Goal: Task Accomplishment & Management: Manage account settings

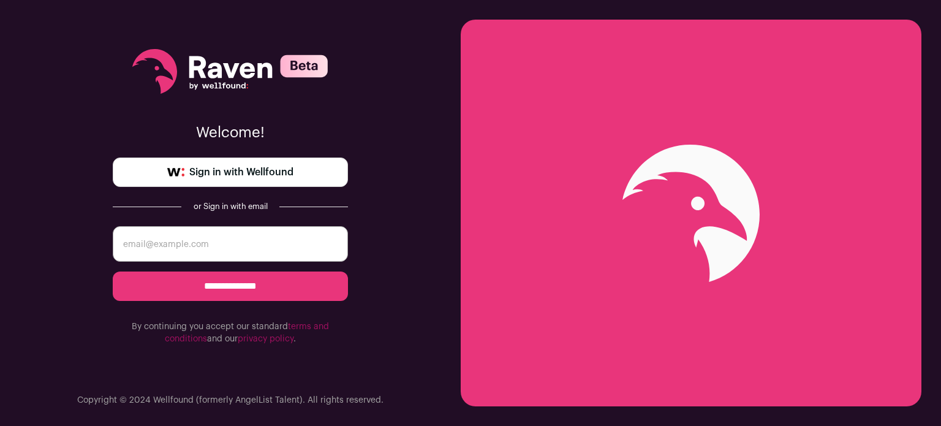
click at [197, 250] on input "email" at bounding box center [230, 244] width 235 height 36
click at [239, 170] on span "Sign in with Wellfound" at bounding box center [241, 172] width 104 height 15
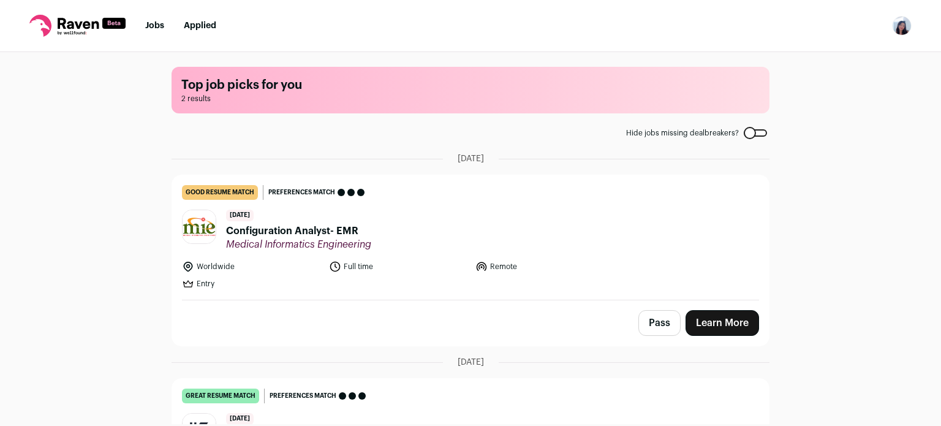
click at [373, 273] on ul "Worldwide Full time Remote Entry" at bounding box center [398, 274] width 433 height 29
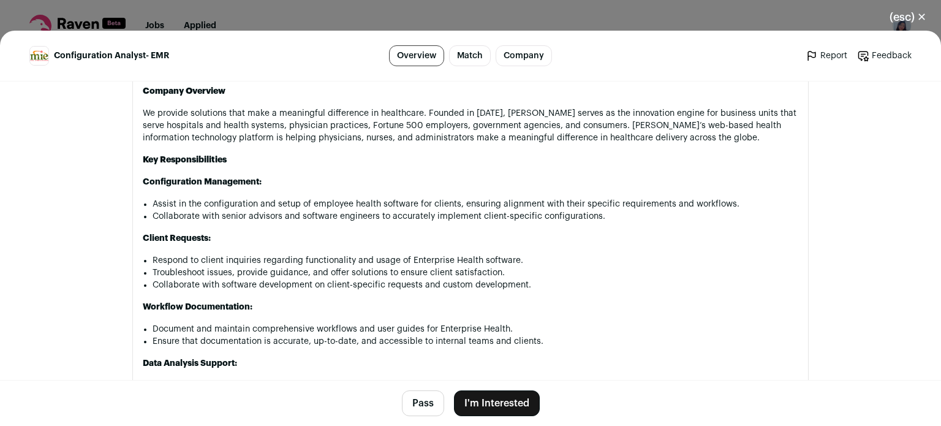
scroll to position [661, 0]
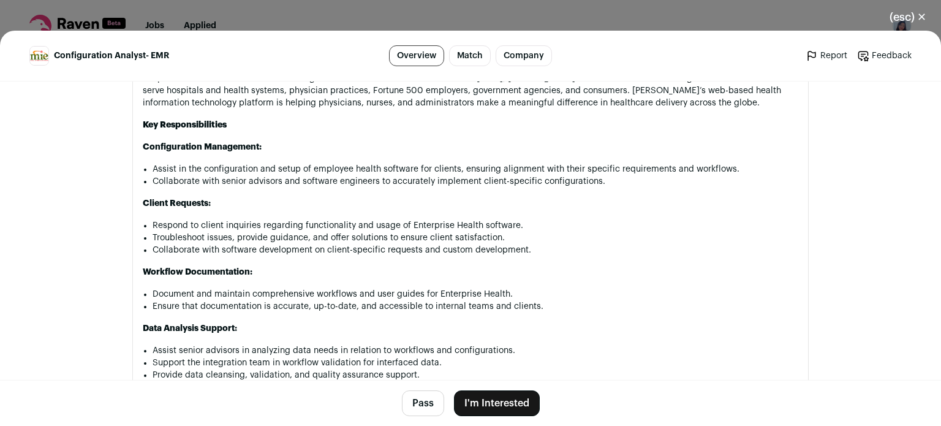
click at [414, 405] on button "Pass" at bounding box center [423, 403] width 42 height 26
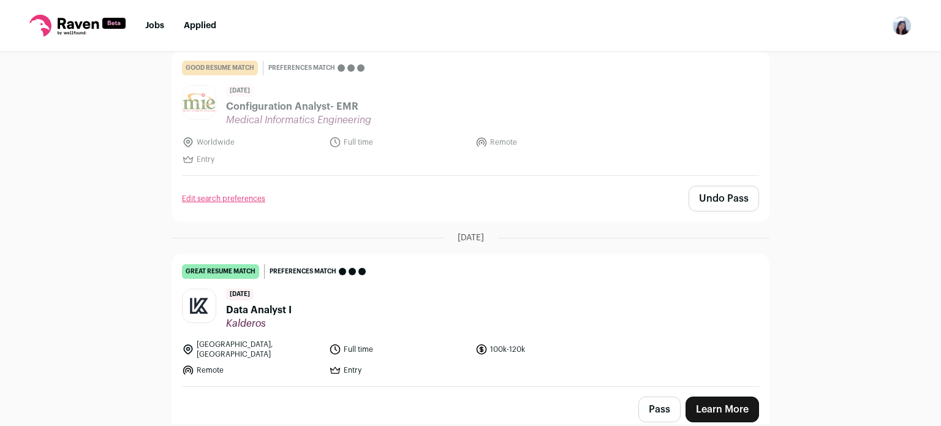
scroll to position [124, 0]
click at [469, 305] on header "12 days ago Data Analyst I Kalderos" at bounding box center [470, 308] width 577 height 41
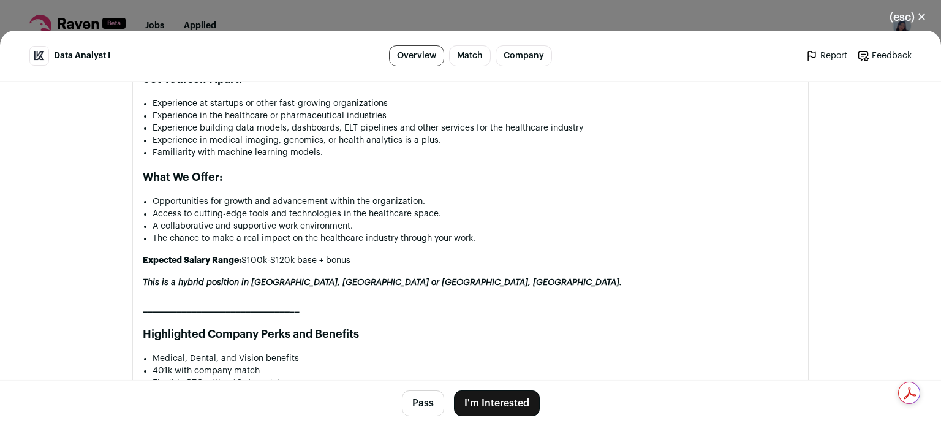
scroll to position [1058, 0]
click at [501, 400] on button "I'm Interested" at bounding box center [497, 403] width 86 height 26
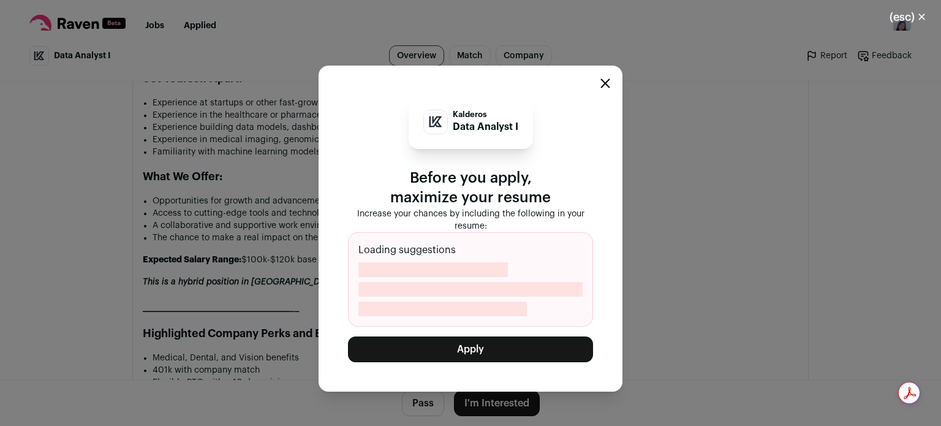
click at [608, 88] on icon "Close modal" at bounding box center [605, 83] width 10 height 10
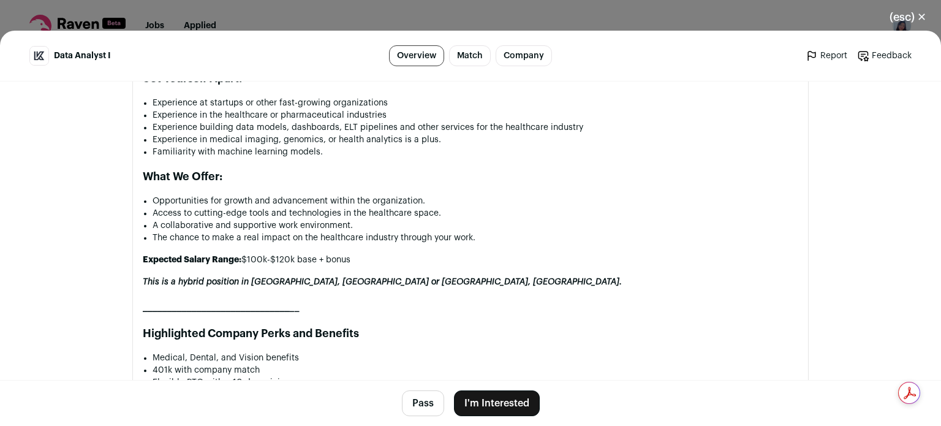
scroll to position [1120, 0]
